Goal: Check status: Check status

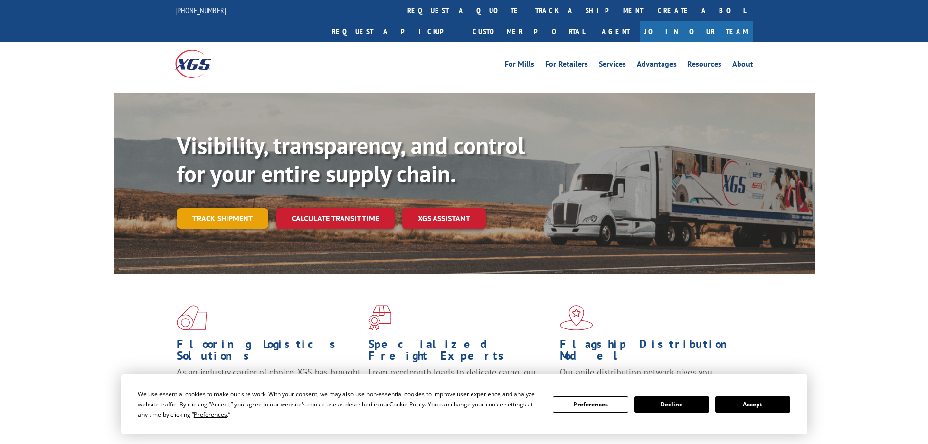
click at [216, 208] on link "Track shipment" at bounding box center [223, 218] width 92 height 20
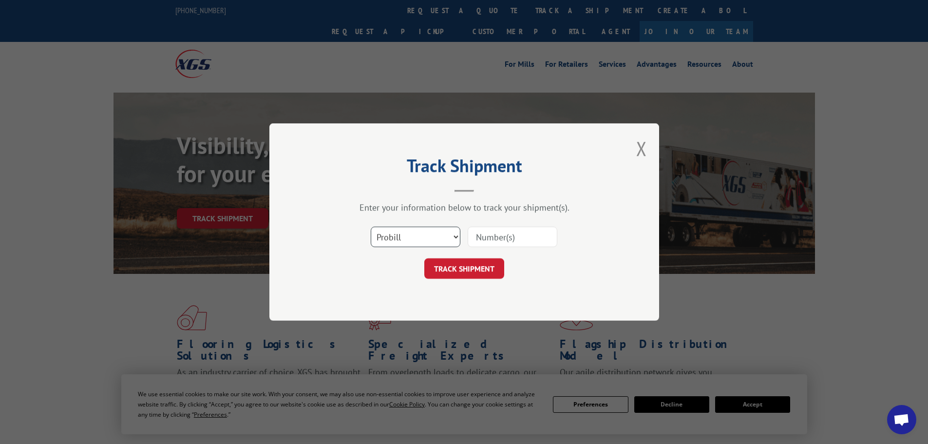
click at [400, 238] on select "Select category... Probill BOL PO" at bounding box center [416, 236] width 90 height 20
select select "po"
click at [371, 226] on select "Select category... Probill BOL PO" at bounding box center [416, 236] width 90 height 20
click at [523, 238] on input at bounding box center [513, 236] width 90 height 20
paste input "296987577"
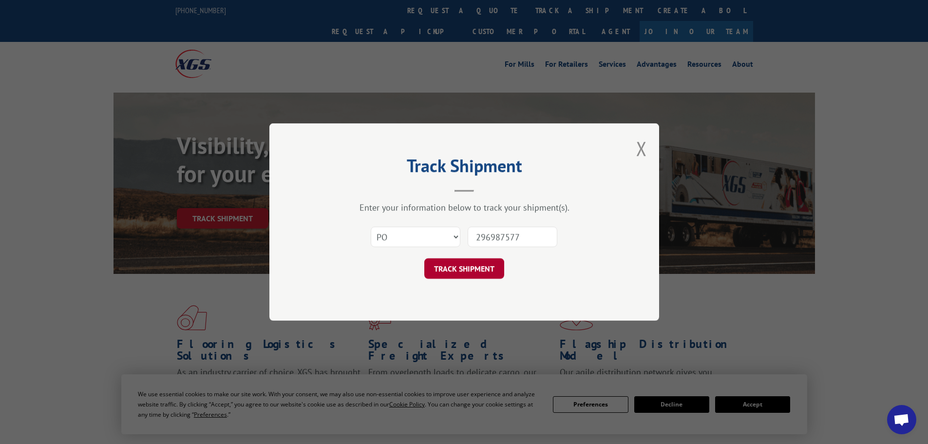
type input "296987577"
click at [473, 267] on button "TRACK SHIPMENT" at bounding box center [464, 268] width 80 height 20
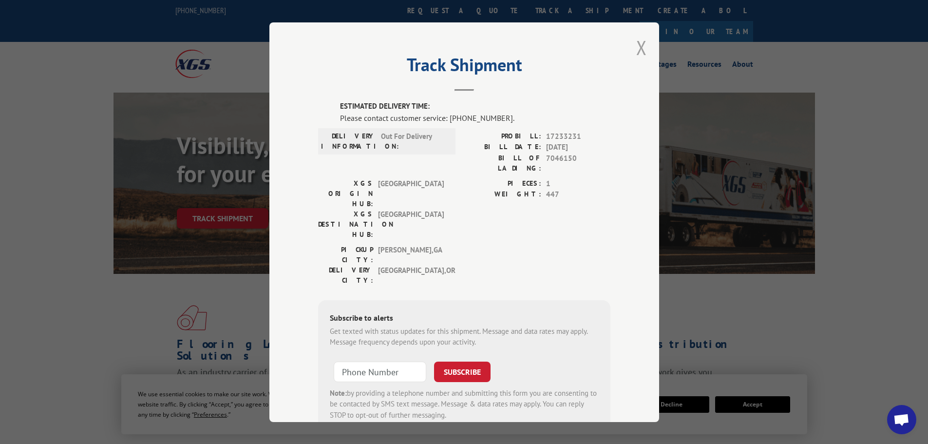
click at [637, 50] on button "Close modal" at bounding box center [641, 48] width 11 height 26
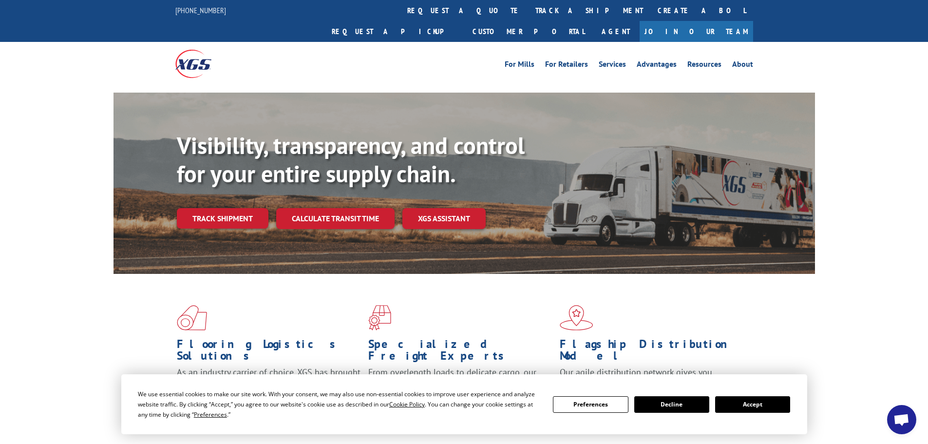
click at [591, 407] on button "Preferences" at bounding box center [590, 404] width 75 height 17
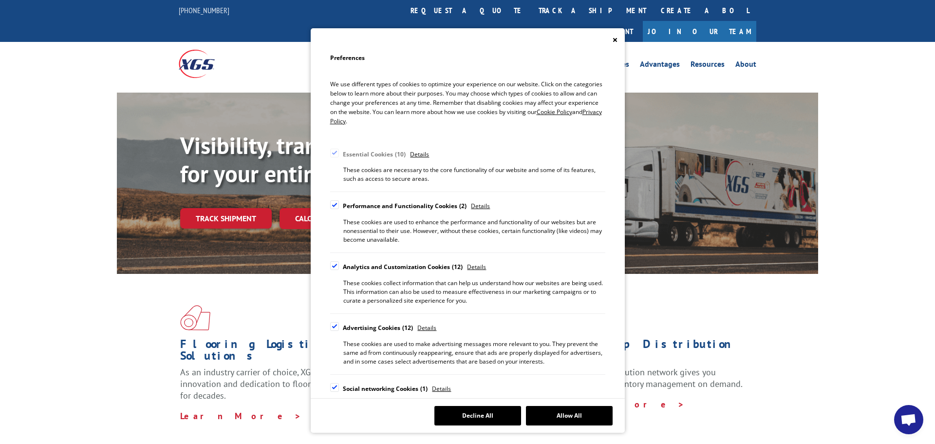
click at [337, 205] on div "Cookie Consent Preferences" at bounding box center [334, 204] width 9 height 9
click at [0, 0] on input "Performance and Functionality Cookies 2" at bounding box center [0, 0] width 0 height 0
click at [334, 205] on div "Cookie Consent Preferences" at bounding box center [334, 204] width 9 height 9
click at [0, 0] on input "Performance and Functionality Cookies 2" at bounding box center [0, 0] width 0 height 0
click at [334, 387] on div "Cookie Consent Preferences" at bounding box center [334, 387] width 9 height 9
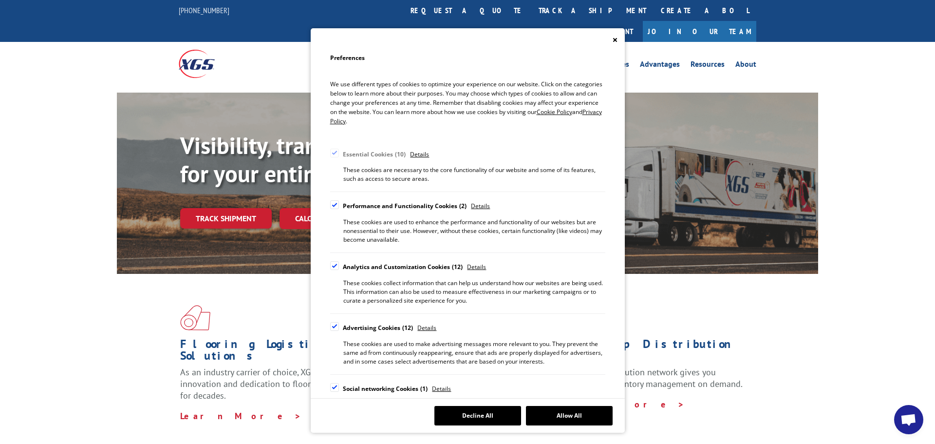
click at [0, 0] on input "Social networking Cookies 1" at bounding box center [0, 0] width 0 height 0
click at [337, 328] on div "Cookie Consent Preferences" at bounding box center [334, 326] width 9 height 9
click at [0, 0] on input "Advertising Cookies 12" at bounding box center [0, 0] width 0 height 0
click at [337, 267] on div "Cookie Consent Preferences" at bounding box center [334, 265] width 9 height 9
click at [0, 0] on input "Analytics and Customization Cookies 12" at bounding box center [0, 0] width 0 height 0
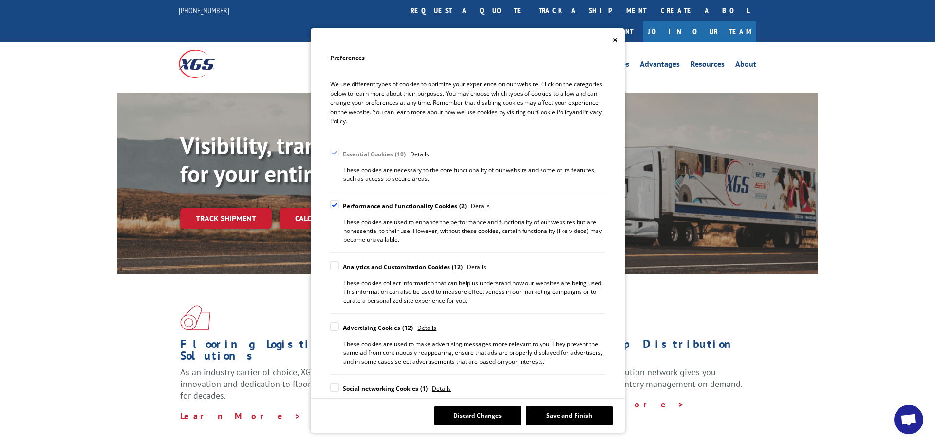
click at [334, 204] on div "Cookie Consent Preferences" at bounding box center [334, 204] width 9 height 9
click at [0, 0] on input "Performance and Functionality Cookies 2" at bounding box center [0, 0] width 0 height 0
click at [568, 418] on button "Save and Finish" at bounding box center [569, 415] width 87 height 19
